Goal: Information Seeking & Learning: Learn about a topic

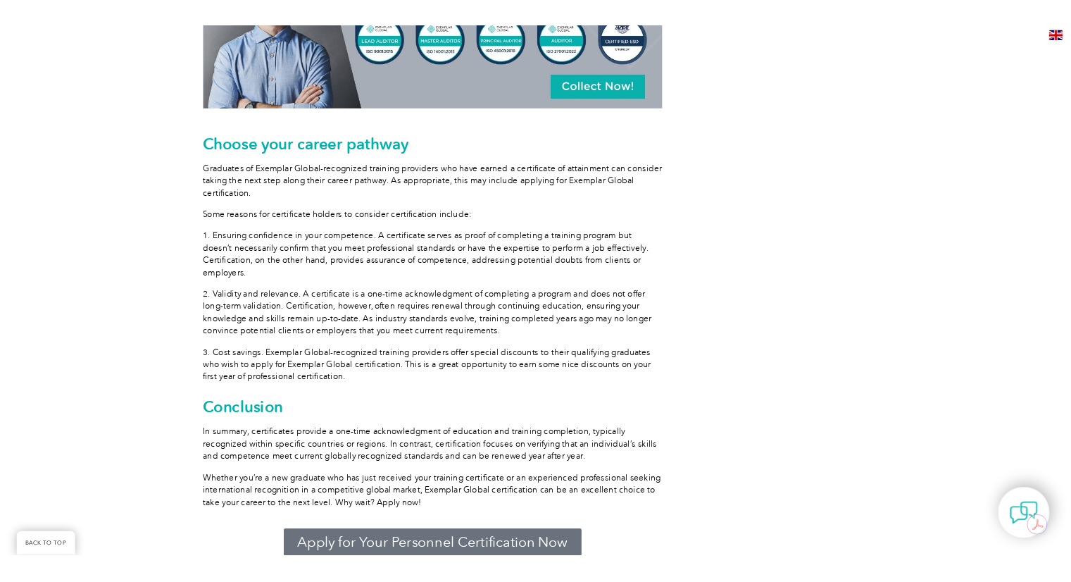
scroll to position [1759, 0]
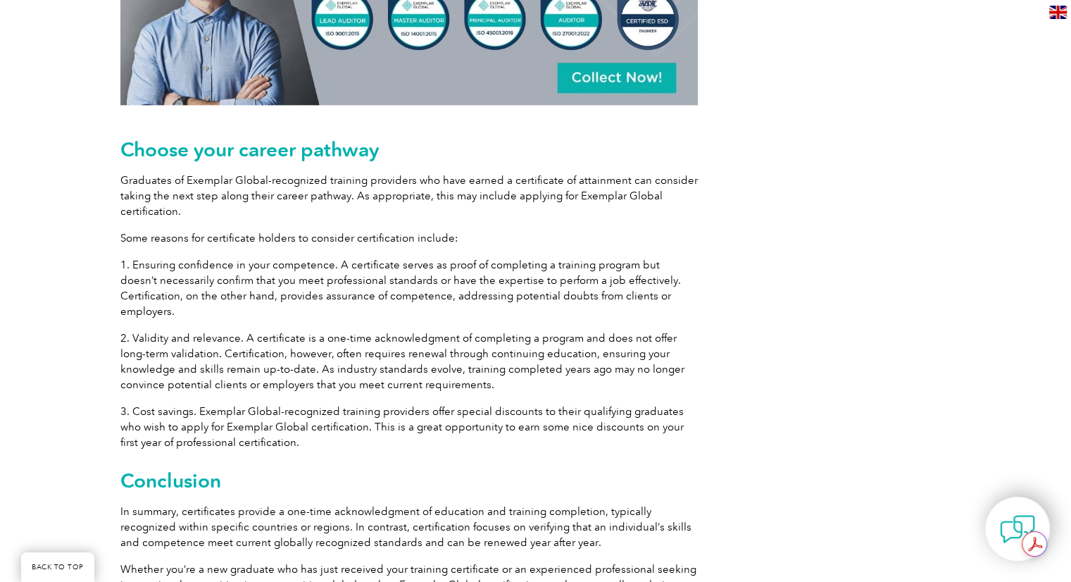
click at [237, 270] on p "1. Ensuring confidence in your competence. A certificate serves as proof of com…" at bounding box center [408, 288] width 577 height 62
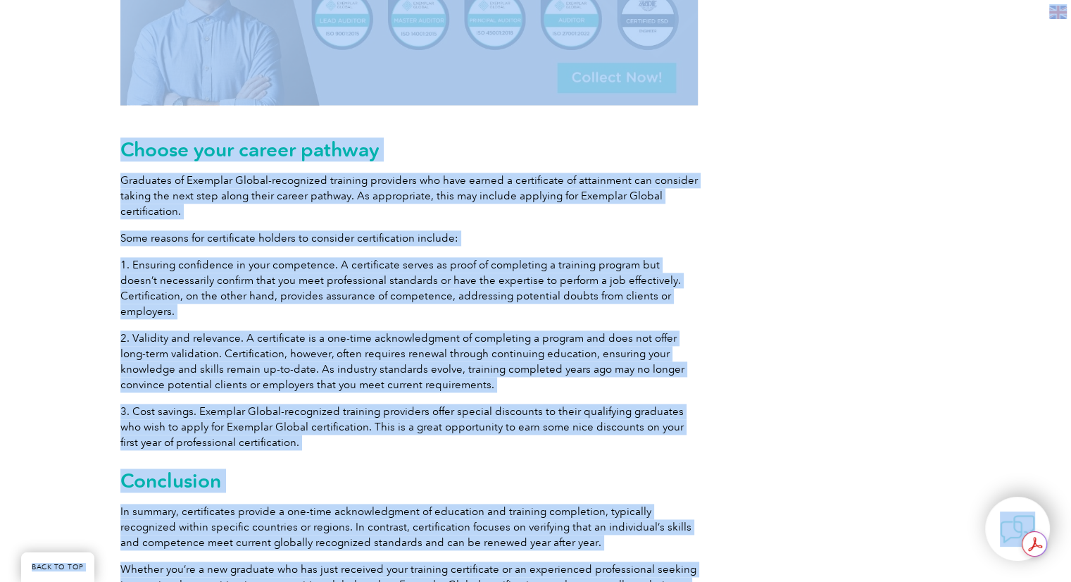
copy body "LORE IP DOL Sitamet con adi el seddoeiusm Tempo in utl Etdolorem ▼ Aliq Eni Adm…"
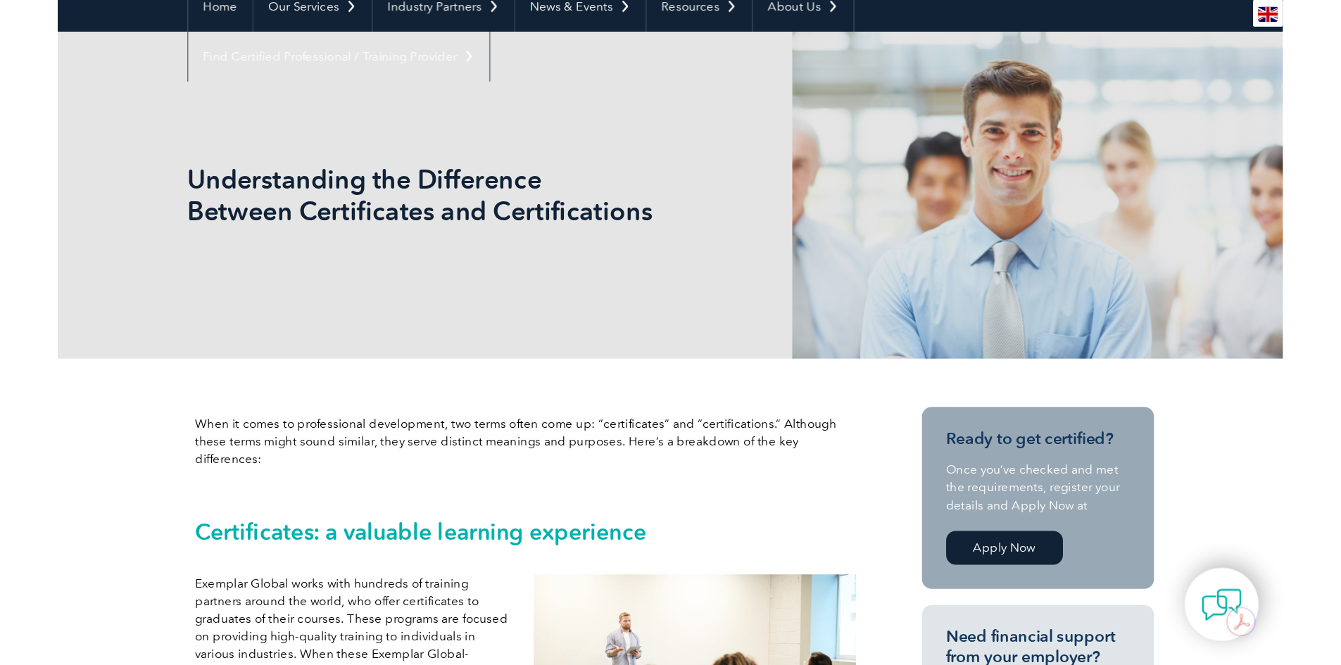
scroll to position [121, 0]
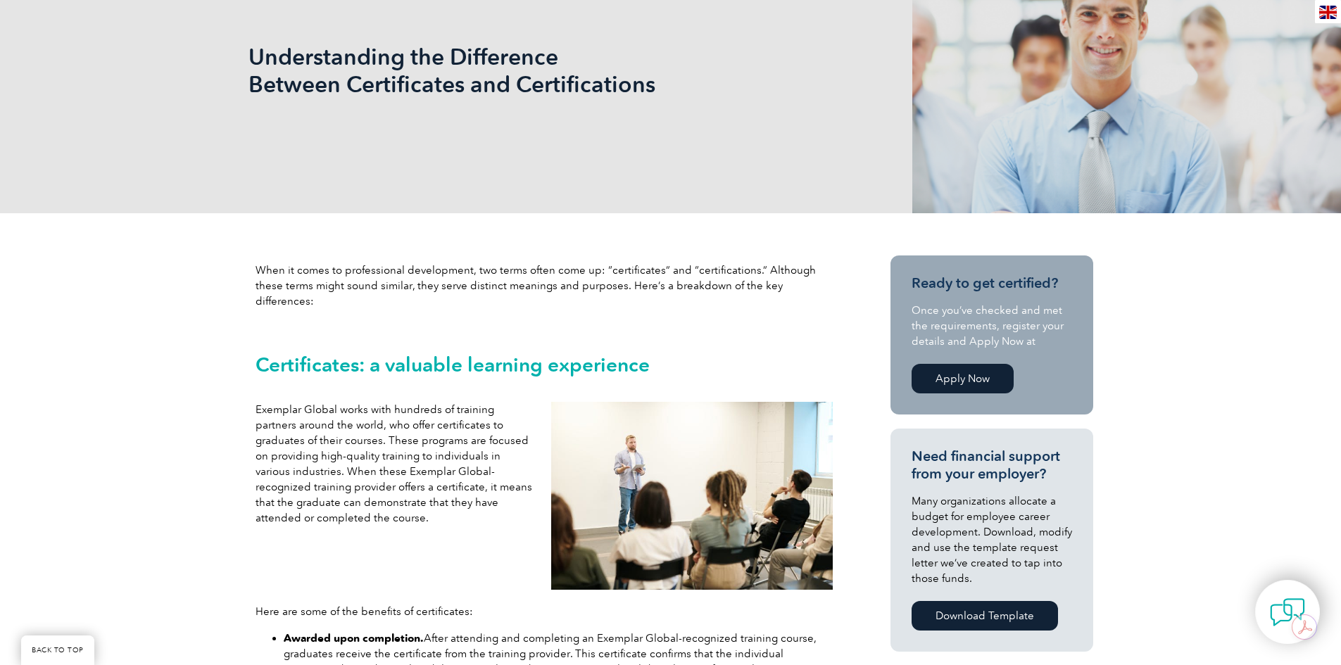
scroll to position [0, 0]
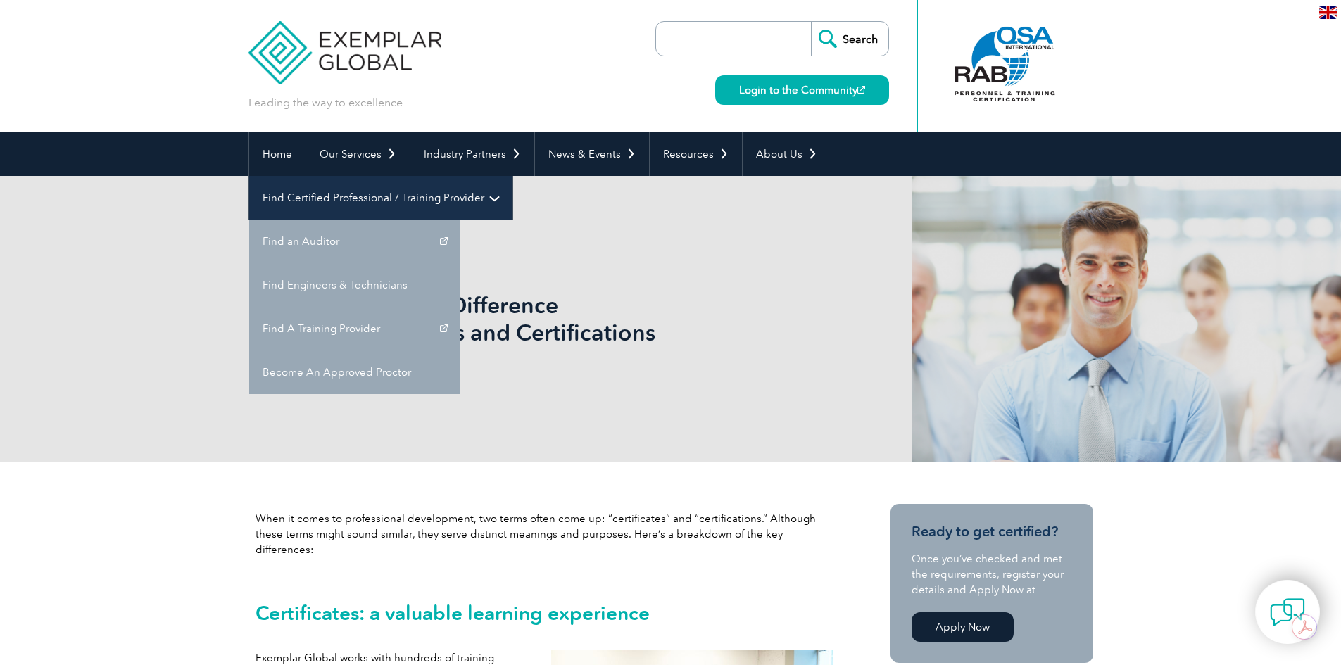
click at [513, 176] on link "Find Certified Professional / Training Provider" at bounding box center [380, 198] width 263 height 44
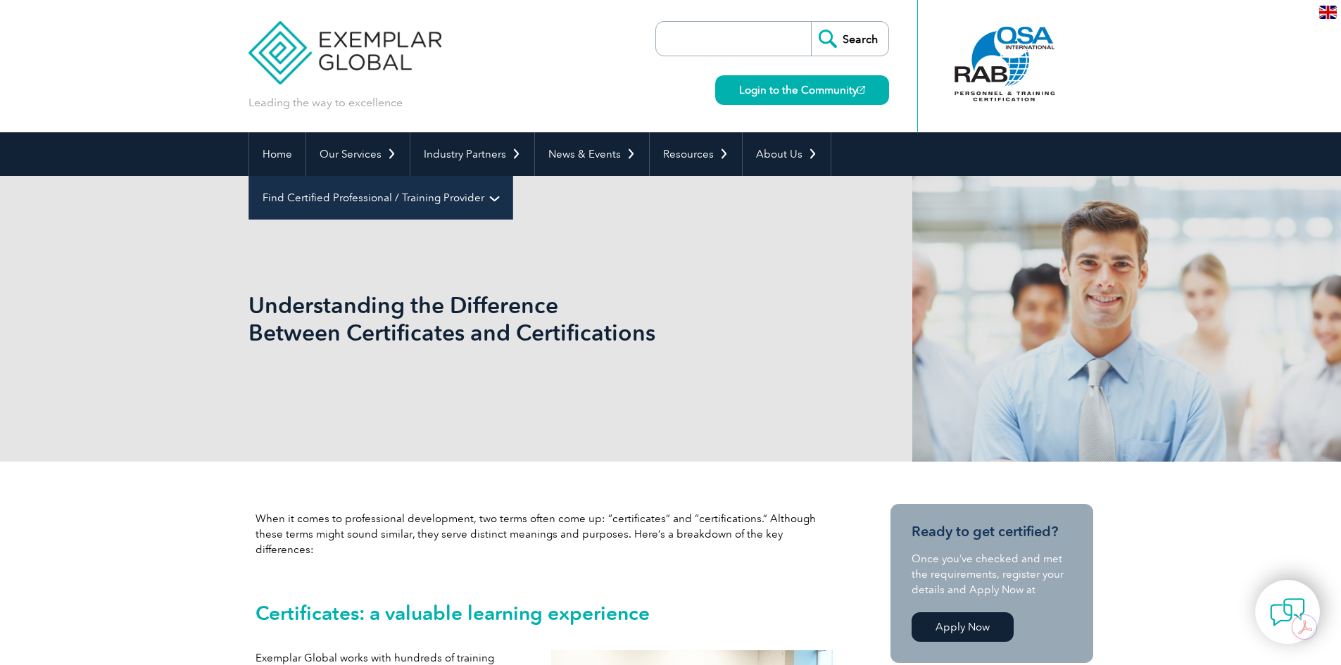
click at [513, 176] on link "Find Certified Professional / Training Provider" at bounding box center [380, 198] width 263 height 44
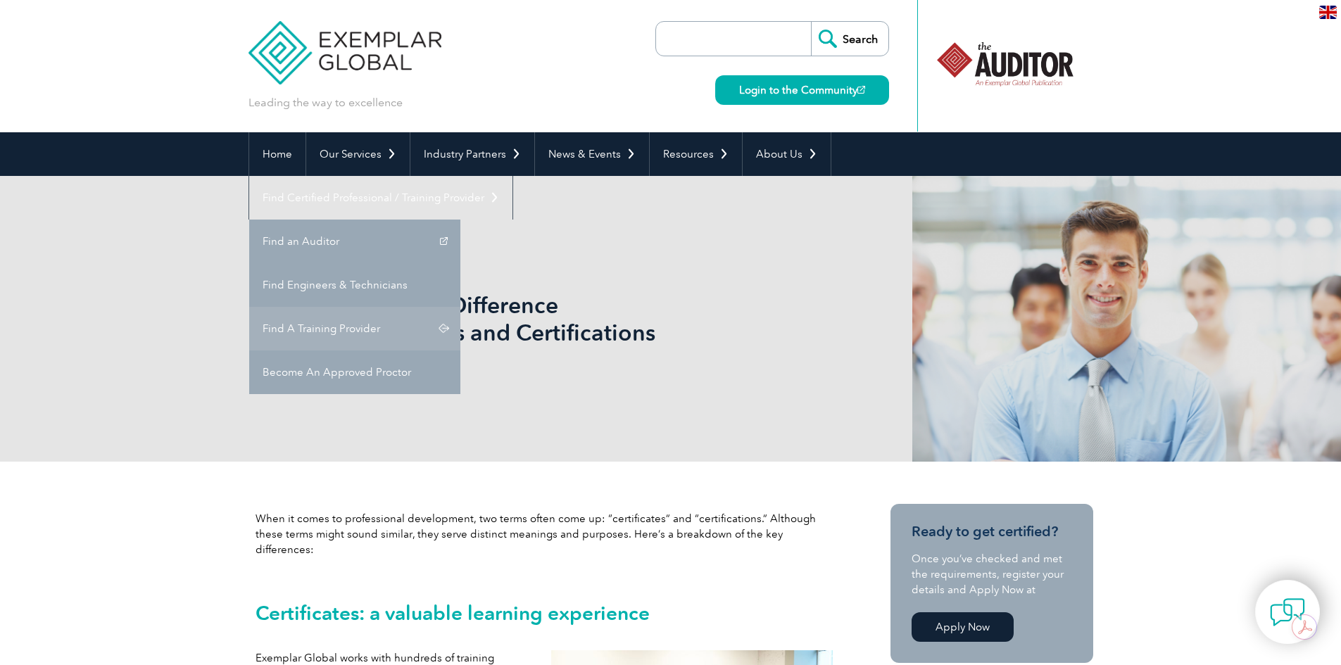
click at [460, 307] on link "Find A Training Provider" at bounding box center [354, 329] width 211 height 44
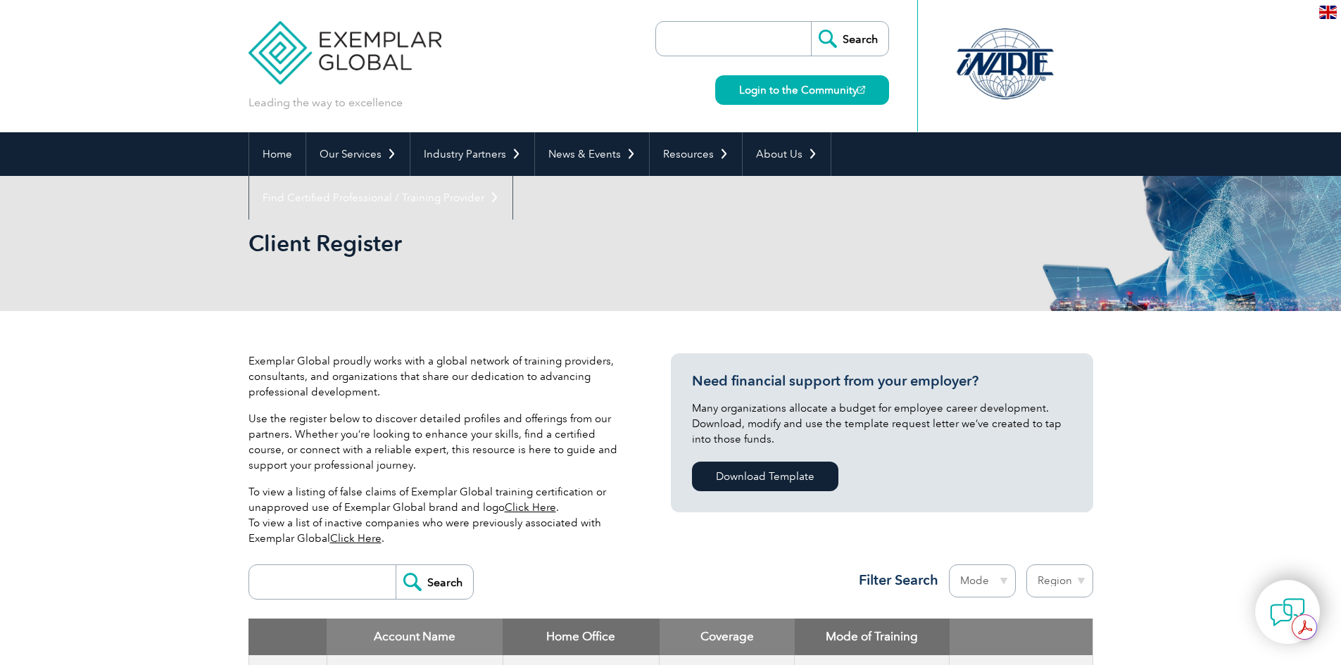
click at [1074, 298] on div "Client Register" at bounding box center [671, 243] width 845 height 135
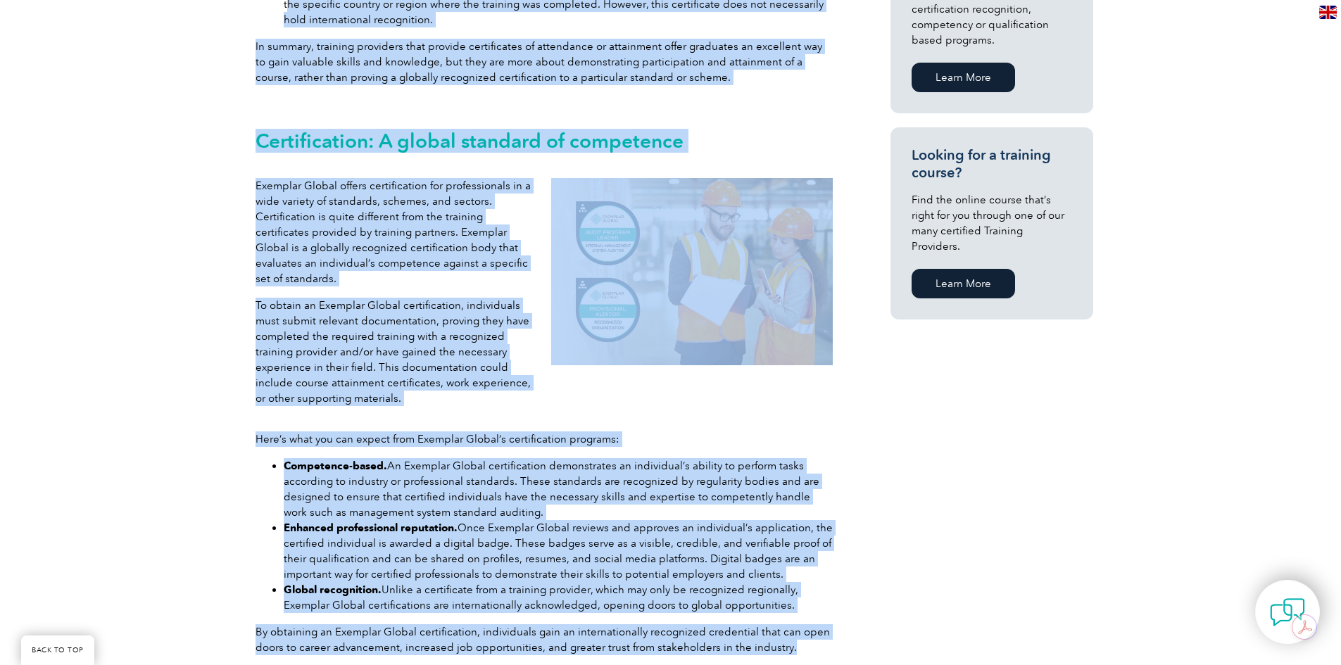
scroll to position [953, 0]
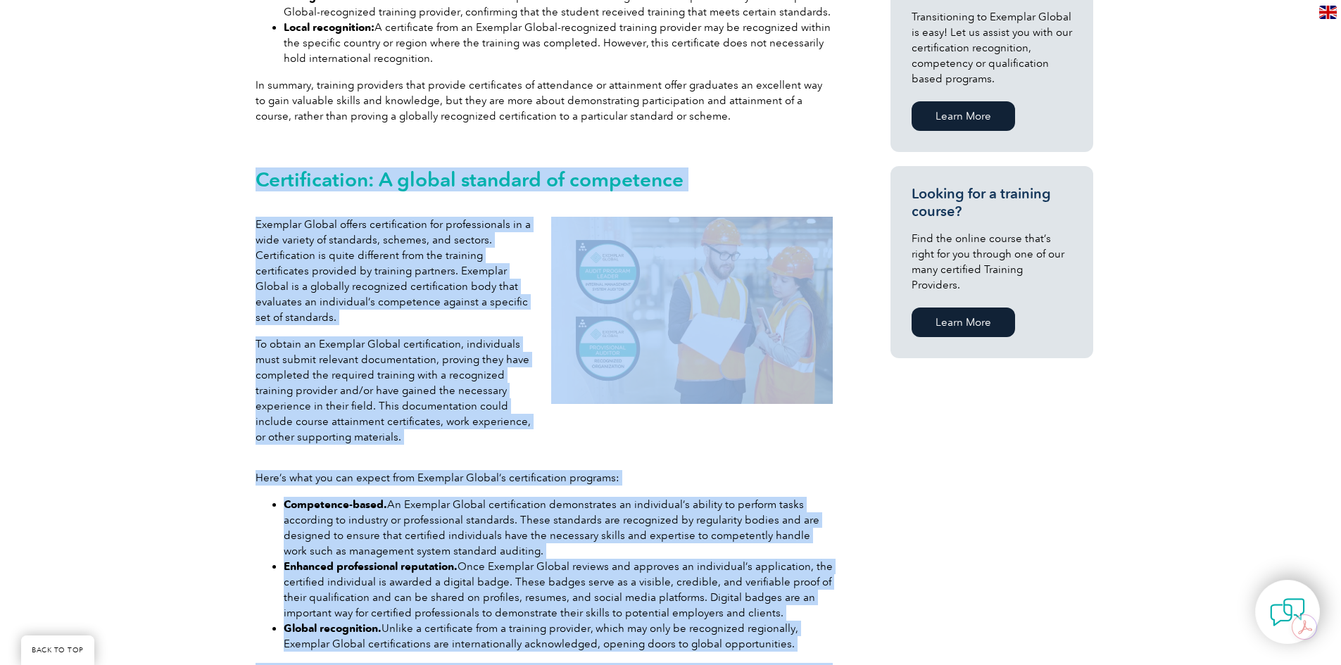
drag, startPoint x: 805, startPoint y: 344, endPoint x: 255, endPoint y: 136, distance: 588.4
click at [255, 136] on div "When it comes to professional development, two terms often come up: “certificat…" at bounding box center [544, 517] width 591 height 1930
copy div "Loremipsumdol: S ametco adipisci el seddoeiusm Temporin Utlabo etdolo magnaaliq…"
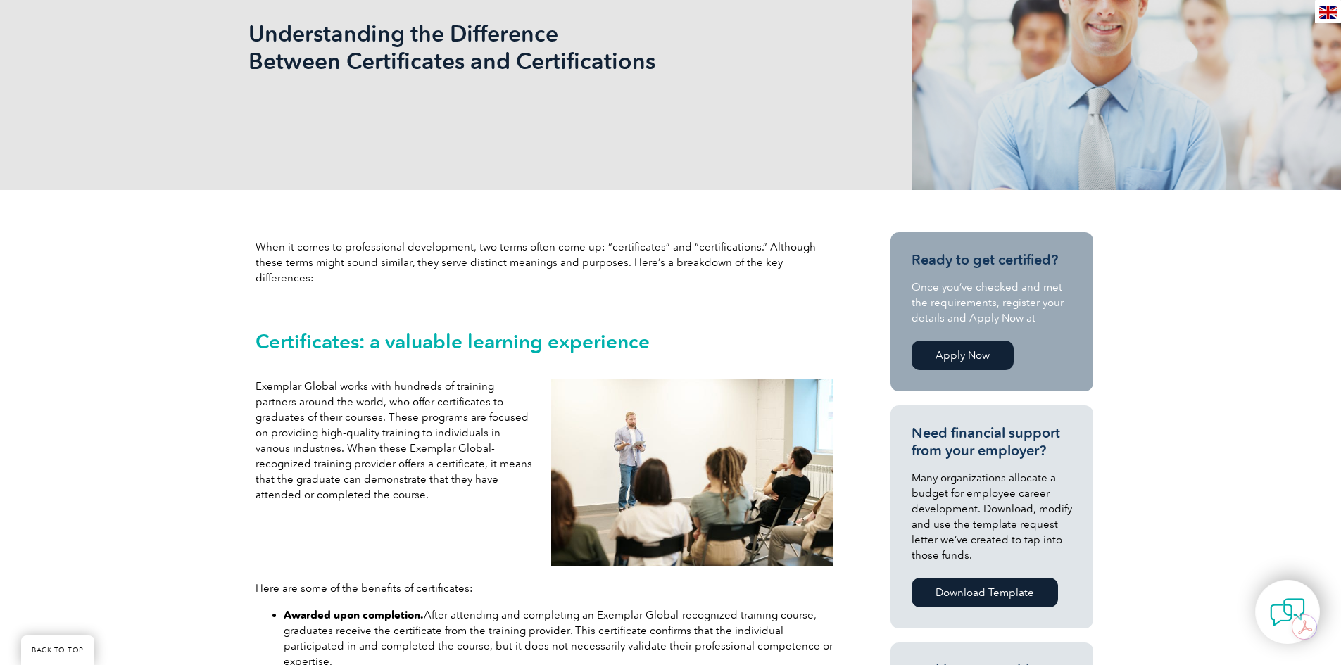
scroll to position [282, 0]
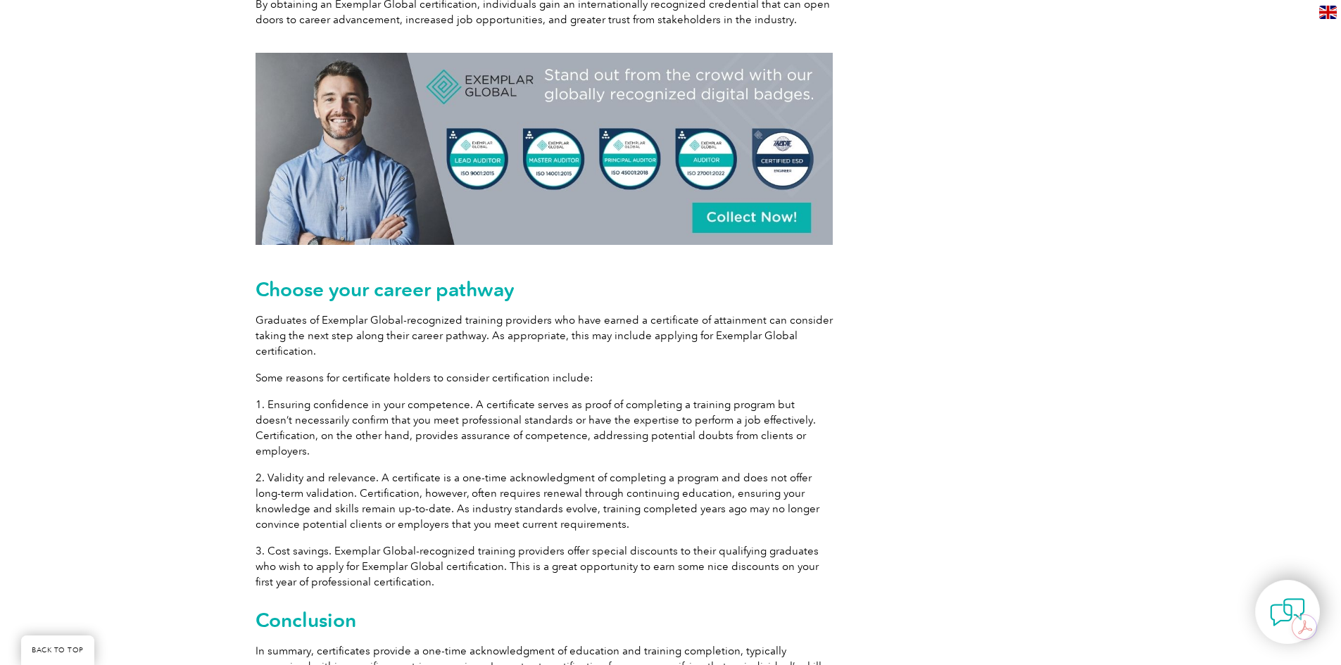
scroll to position [1760, 0]
